Goal: Navigation & Orientation: Find specific page/section

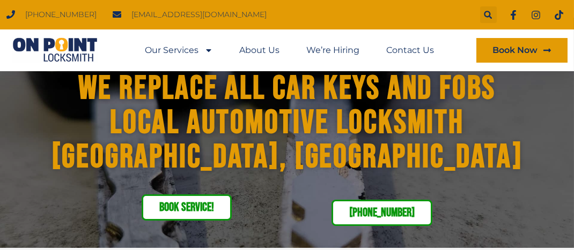
click at [515, 47] on span "Book Now" at bounding box center [514, 50] width 45 height 9
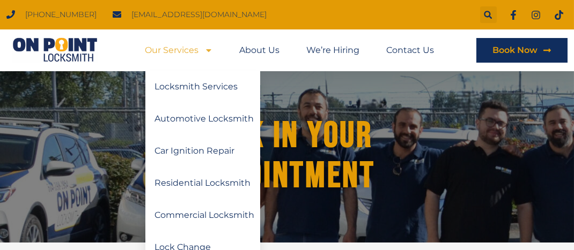
click at [172, 51] on link "Our Services" at bounding box center [179, 50] width 68 height 25
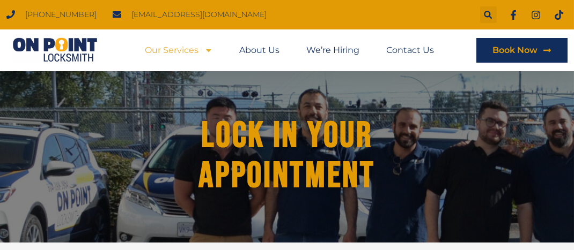
click at [172, 51] on link "Our Services" at bounding box center [179, 50] width 68 height 25
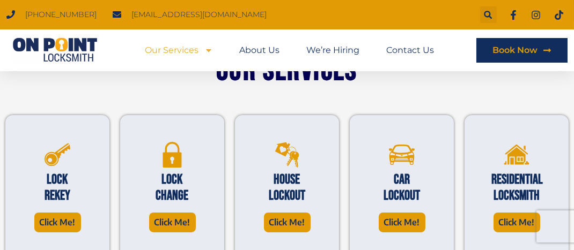
scroll to position [268, 0]
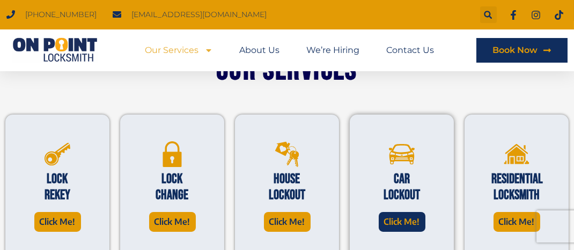
click at [409, 223] on span "Click Me!" at bounding box center [402, 222] width 36 height 14
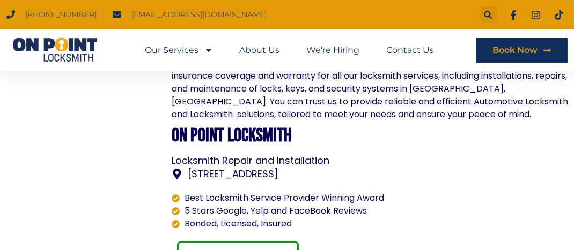
scroll to position [697, 0]
